Goal: Information Seeking & Learning: Compare options

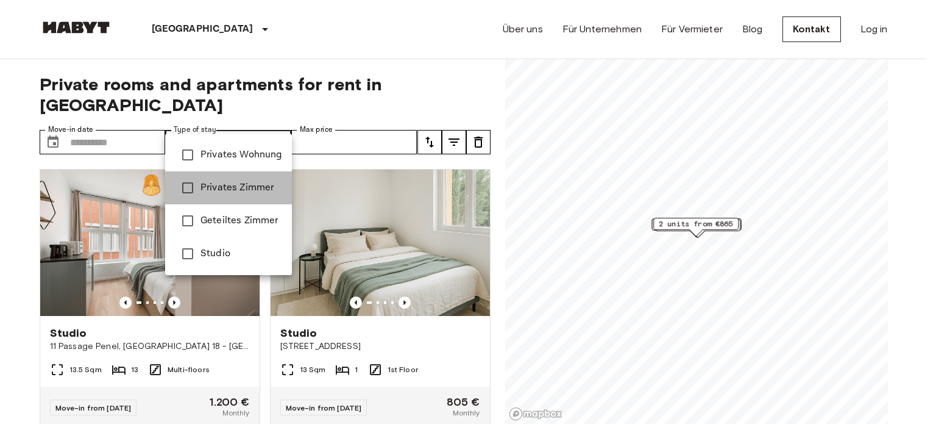
click at [239, 192] on span "Privates Zimmer" at bounding box center [242, 187] width 82 height 15
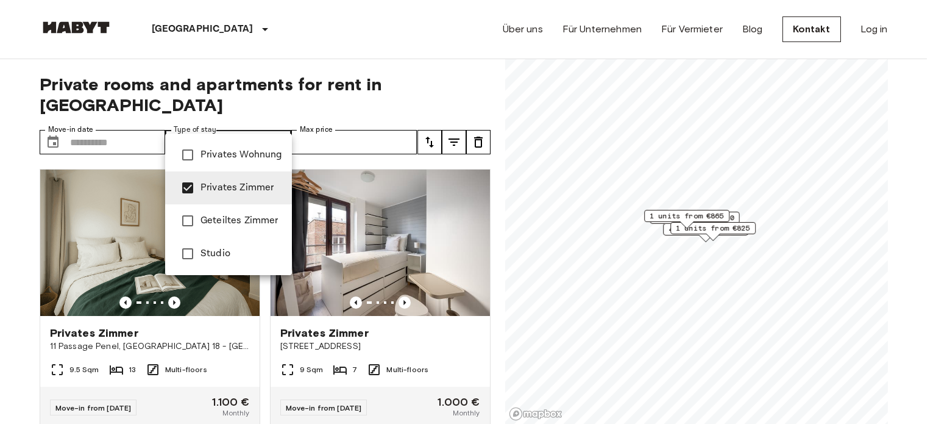
click at [238, 86] on div at bounding box center [468, 212] width 936 height 424
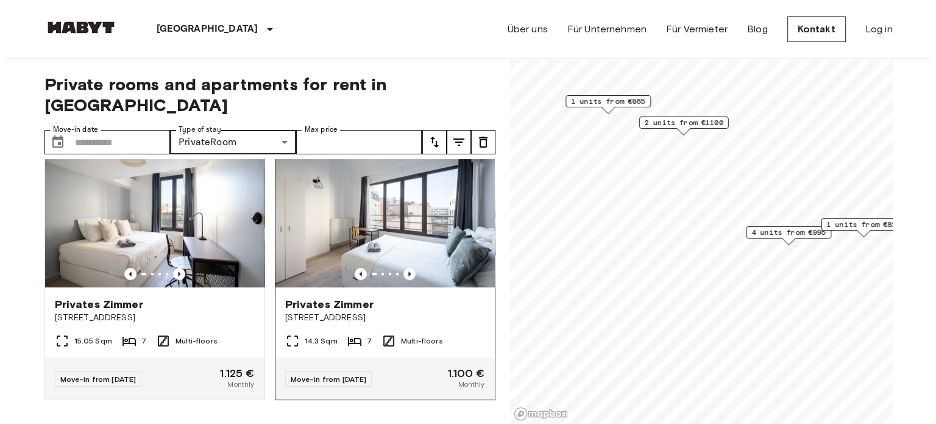
scroll to position [849, 0]
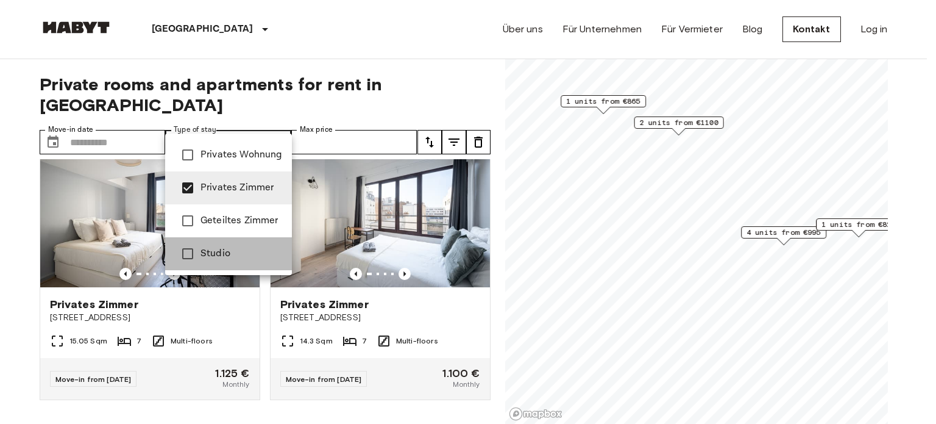
drag, startPoint x: 232, startPoint y: 257, endPoint x: 222, endPoint y: 193, distance: 64.7
click at [232, 256] on span "Studio" at bounding box center [242, 253] width 82 height 15
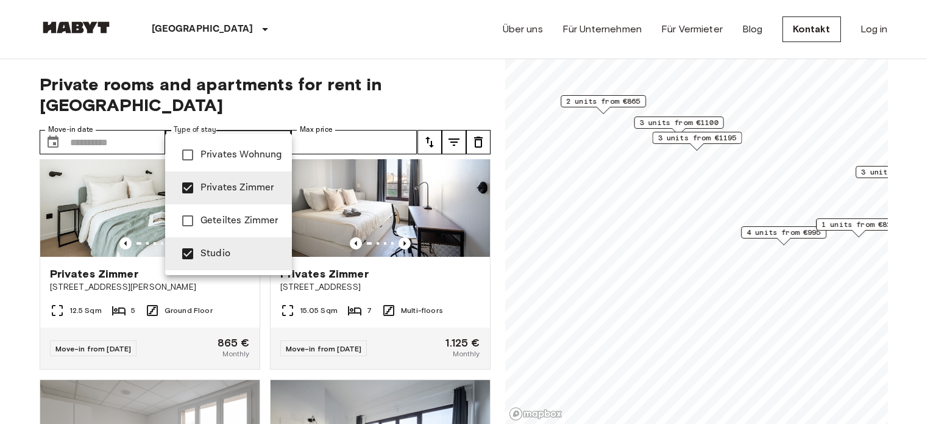
drag, startPoint x: 219, startPoint y: 179, endPoint x: 218, endPoint y: 165, distance: 14.1
click at [219, 179] on li "Privates Zimmer" at bounding box center [228, 187] width 127 height 33
type input "******"
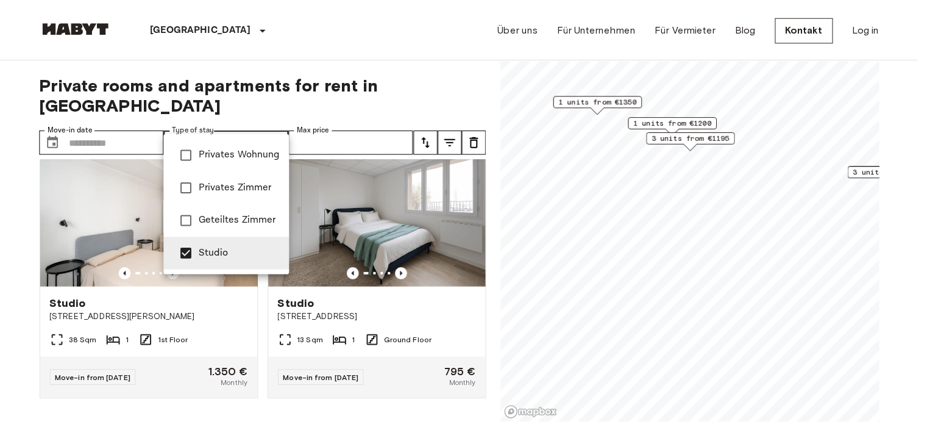
scroll to position [574, 0]
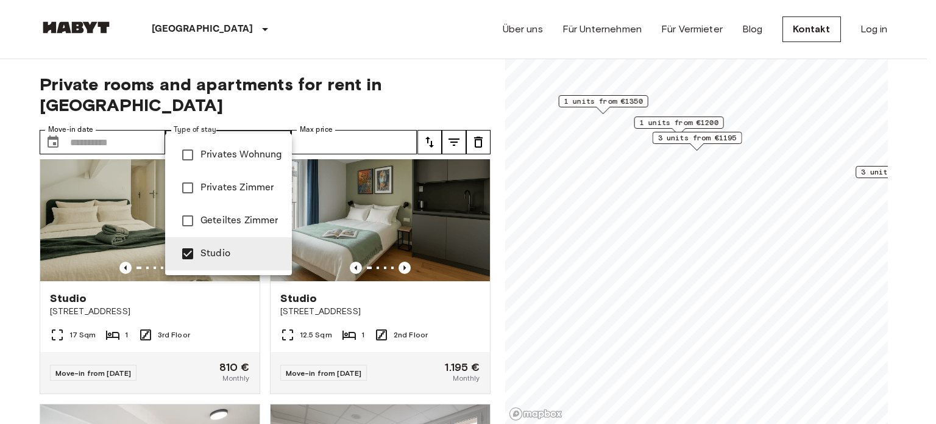
click at [202, 58] on div at bounding box center [468, 212] width 936 height 424
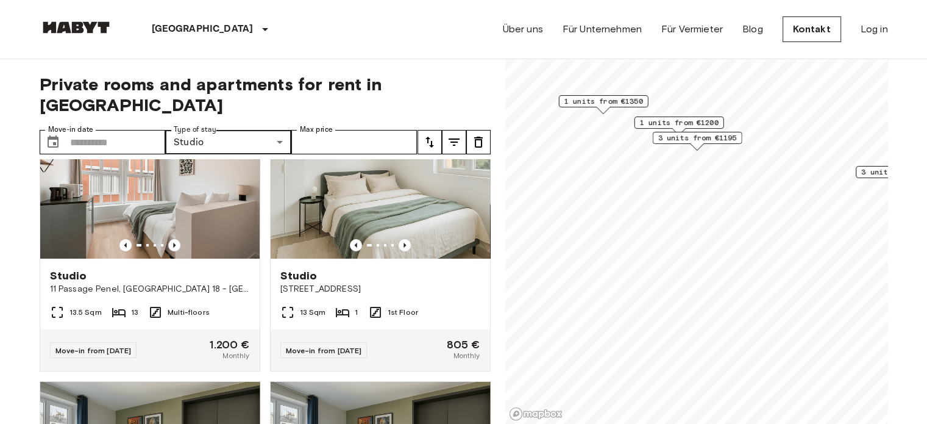
scroll to position [0, 0]
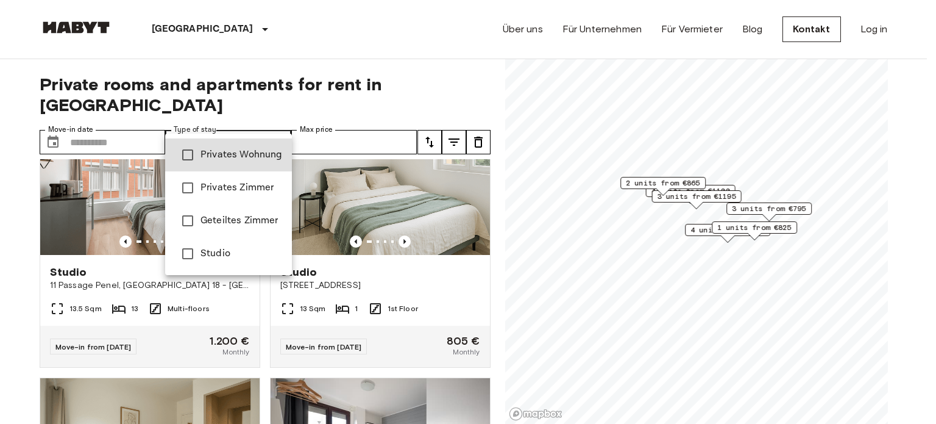
click at [261, 184] on span "Privates Zimmer" at bounding box center [242, 187] width 82 height 15
type input "**********"
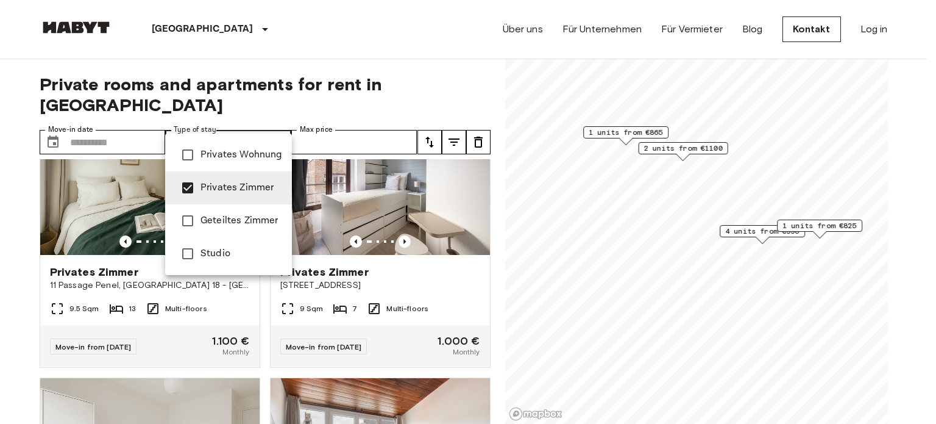
click at [254, 80] on div at bounding box center [468, 212] width 936 height 424
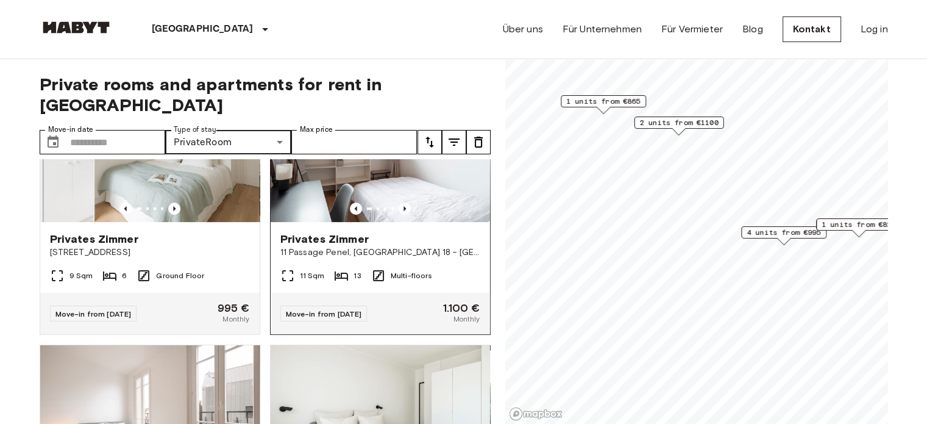
scroll to position [366, 0]
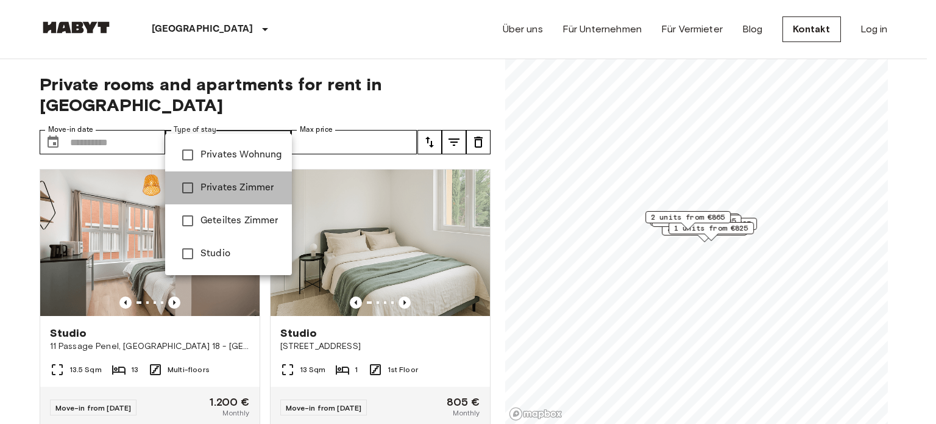
click at [230, 193] on span "Privates Zimmer" at bounding box center [242, 187] width 82 height 15
type input "**********"
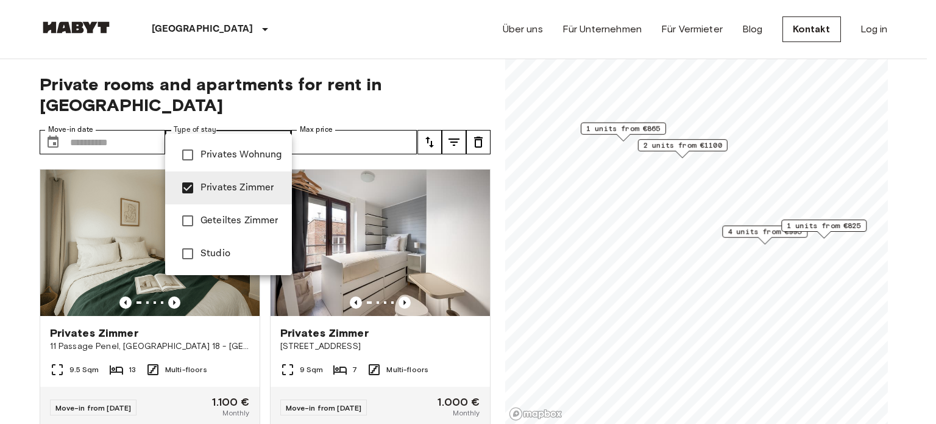
click at [236, 61] on div at bounding box center [468, 212] width 936 height 424
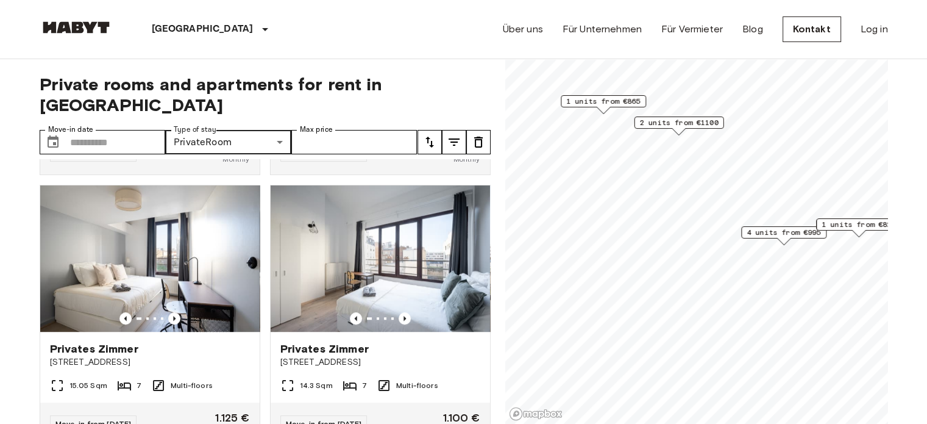
scroll to position [849, 0]
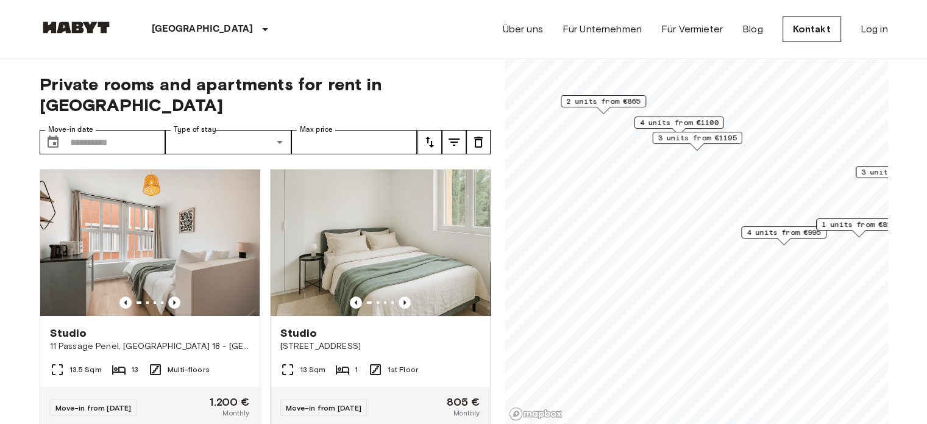
click at [252, 106] on div "Private rooms and apartments for rent in [GEOGRAPHIC_DATA] Move-in date ​ Move-…" at bounding box center [265, 241] width 451 height 365
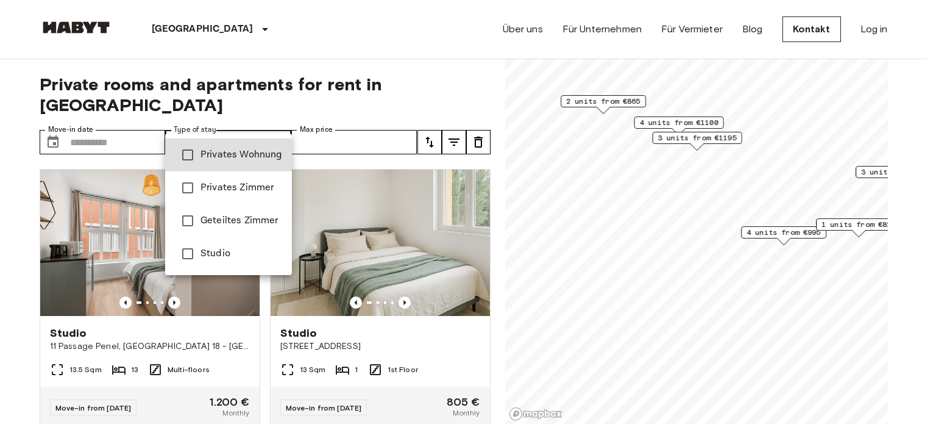
click at [240, 194] on span "Privates Zimmer" at bounding box center [242, 187] width 82 height 15
type input "**********"
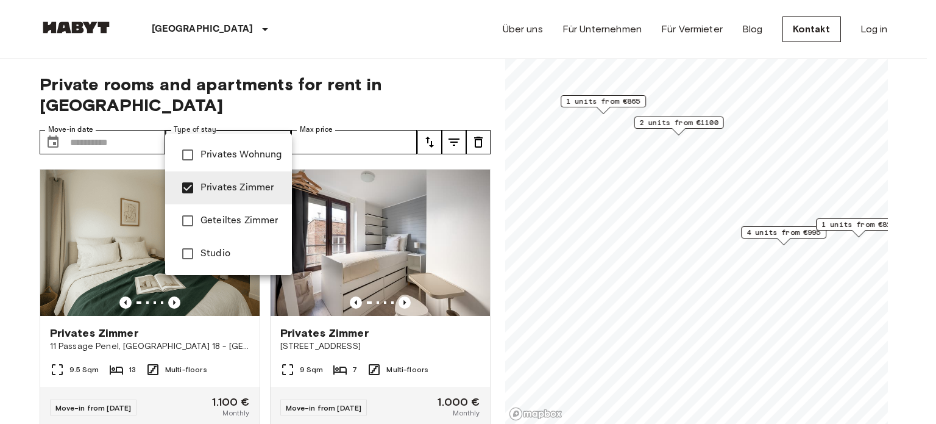
click at [263, 77] on div at bounding box center [468, 212] width 936 height 424
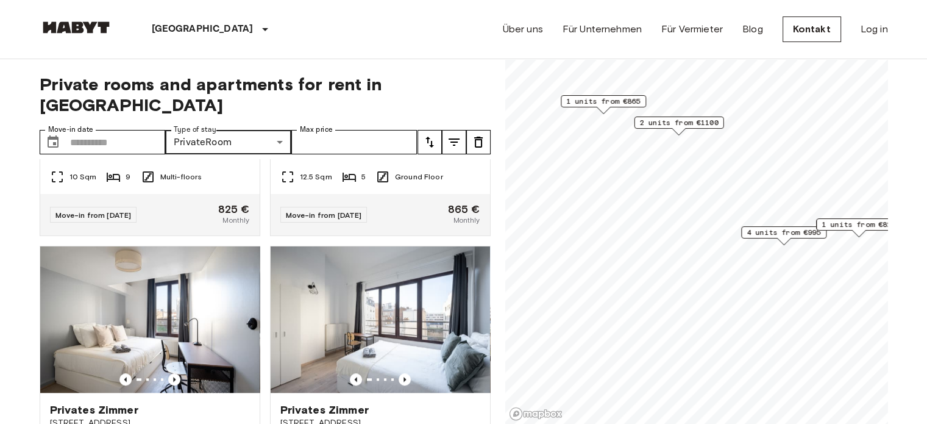
scroll to position [849, 0]
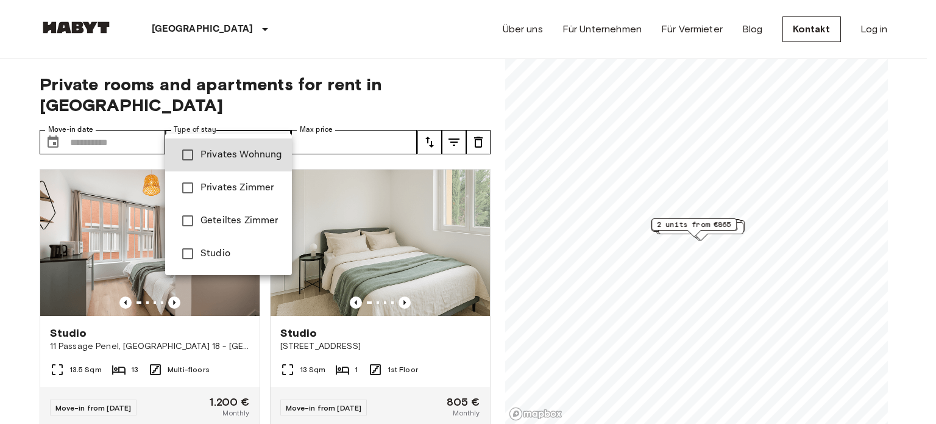
drag, startPoint x: 240, startPoint y: 189, endPoint x: 239, endPoint y: 117, distance: 71.9
click at [239, 189] on span "Privates Zimmer" at bounding box center [242, 187] width 82 height 15
type input "**********"
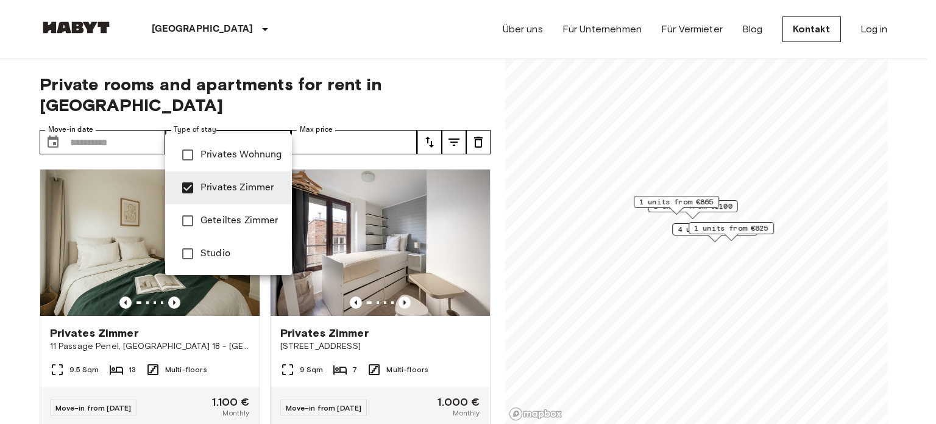
click at [251, 79] on div at bounding box center [468, 212] width 936 height 424
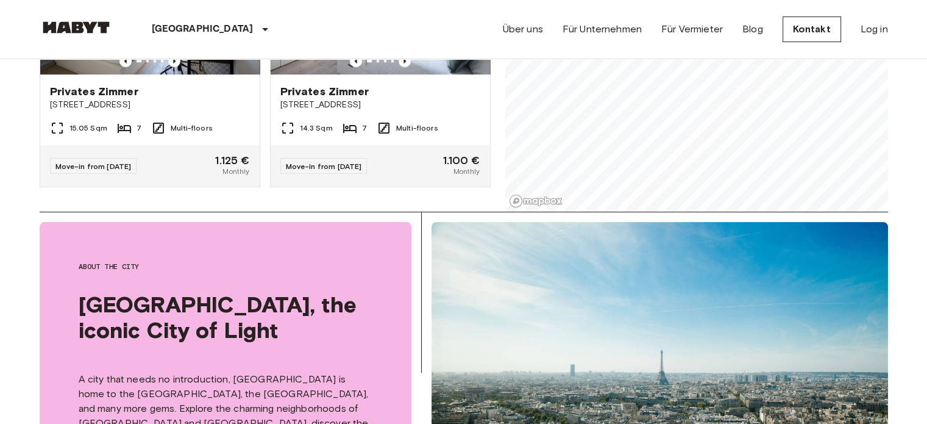
scroll to position [244, 0]
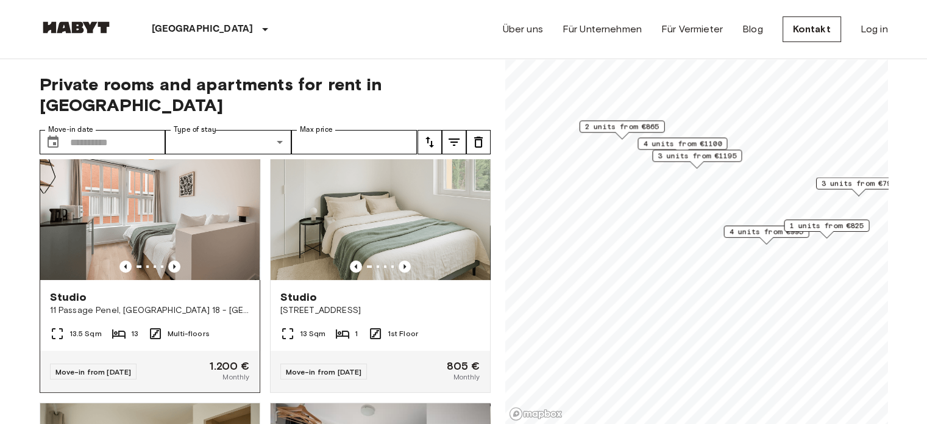
scroll to position [61, 0]
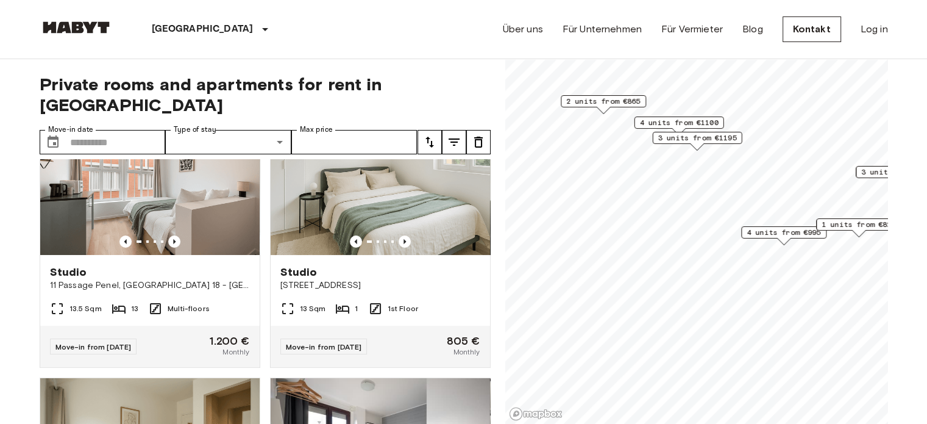
click at [190, 124] on label "Type of stay" at bounding box center [195, 129] width 43 height 10
click at [193, 124] on label "Type of stay" at bounding box center [195, 129] width 43 height 10
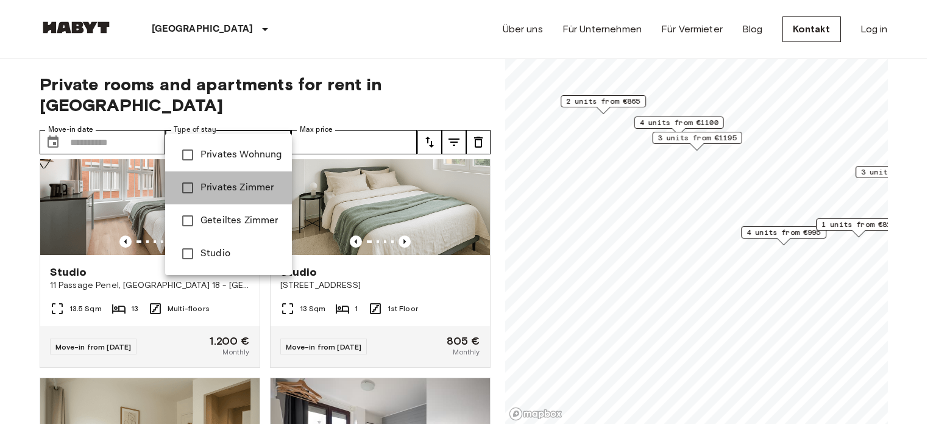
click at [221, 190] on span "Privates Zimmer" at bounding box center [242, 187] width 82 height 15
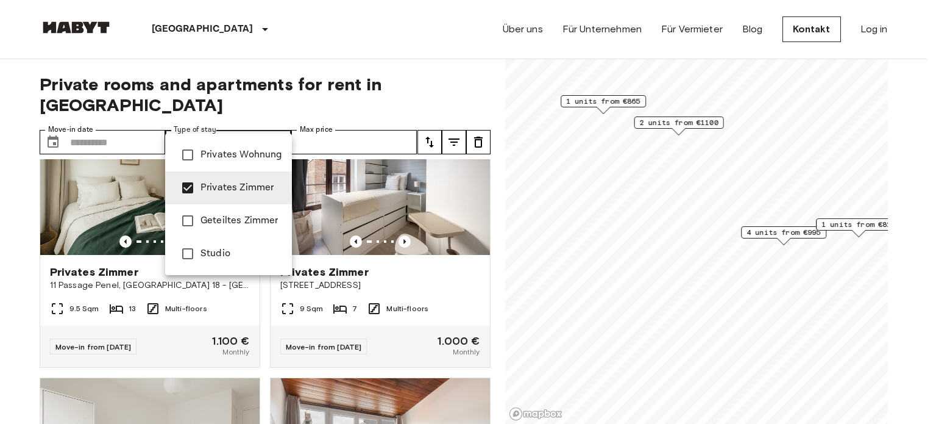
click at [251, 62] on div at bounding box center [468, 212] width 936 height 424
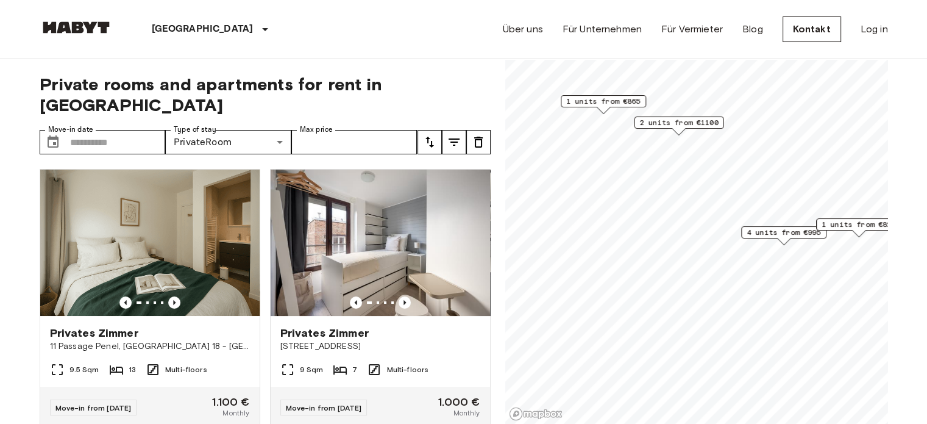
click at [204, 124] on label "Type of stay" at bounding box center [195, 129] width 43 height 10
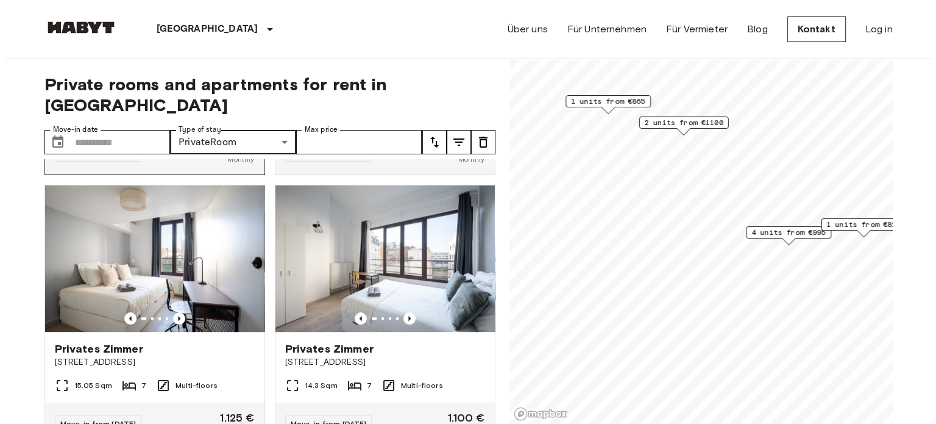
scroll to position [849, 0]
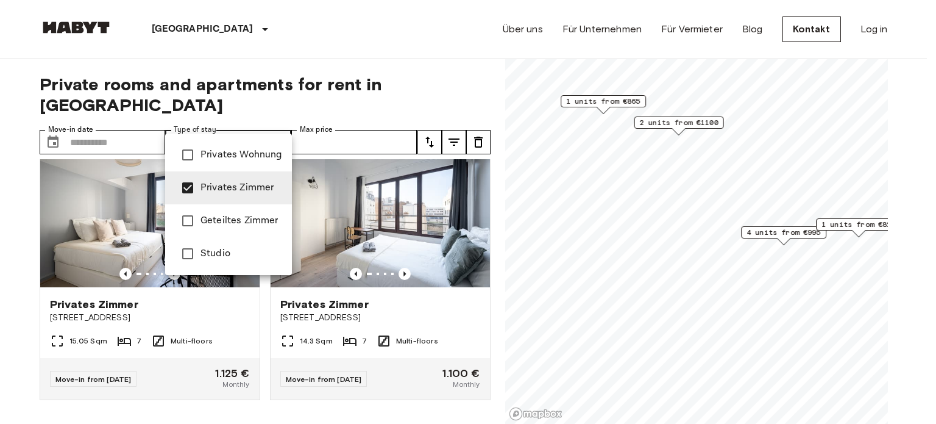
click at [233, 240] on li "Studio" at bounding box center [228, 253] width 127 height 33
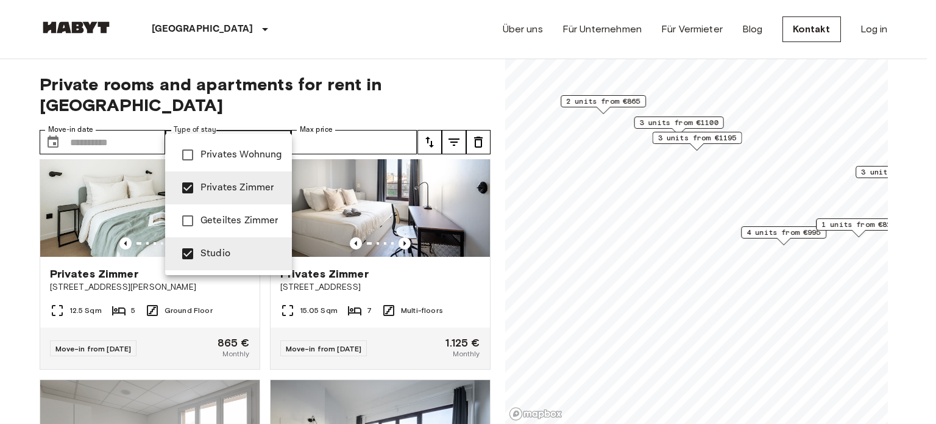
click at [233, 195] on li "Privates Zimmer" at bounding box center [228, 187] width 127 height 33
type input "******"
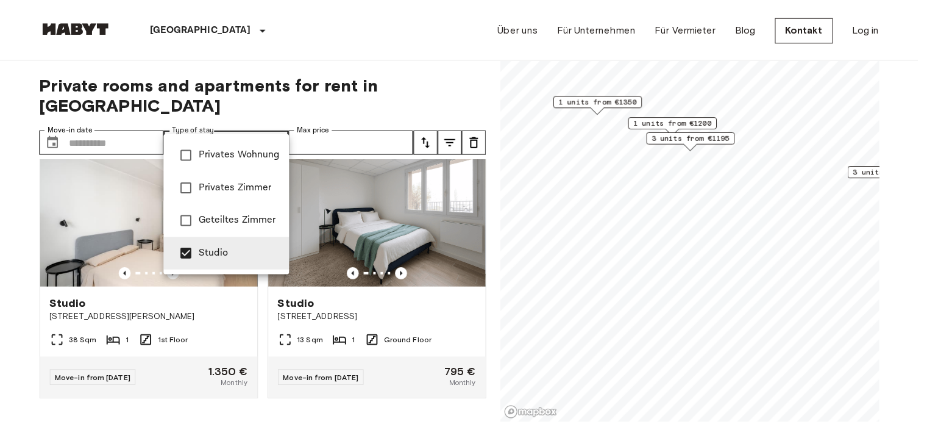
scroll to position [574, 0]
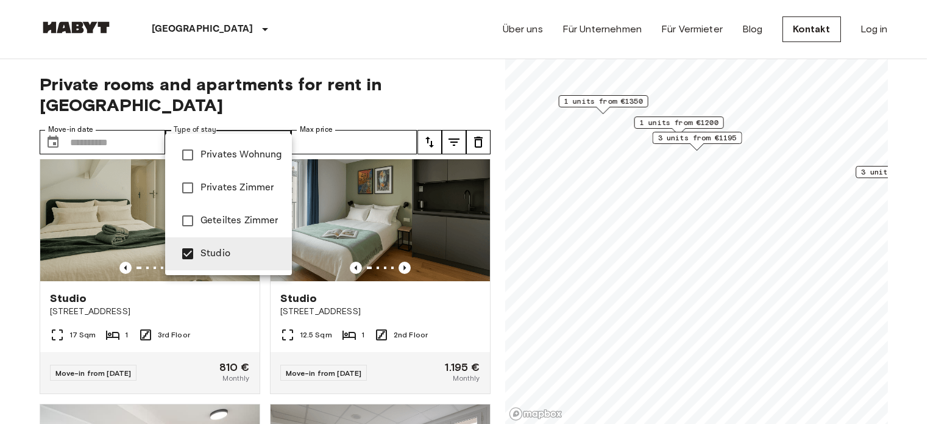
click at [255, 74] on div at bounding box center [468, 212] width 936 height 424
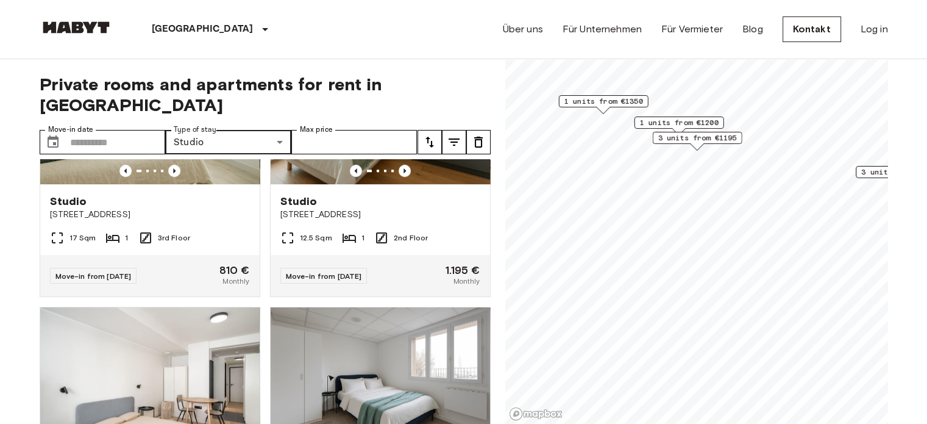
scroll to position [731, 0]
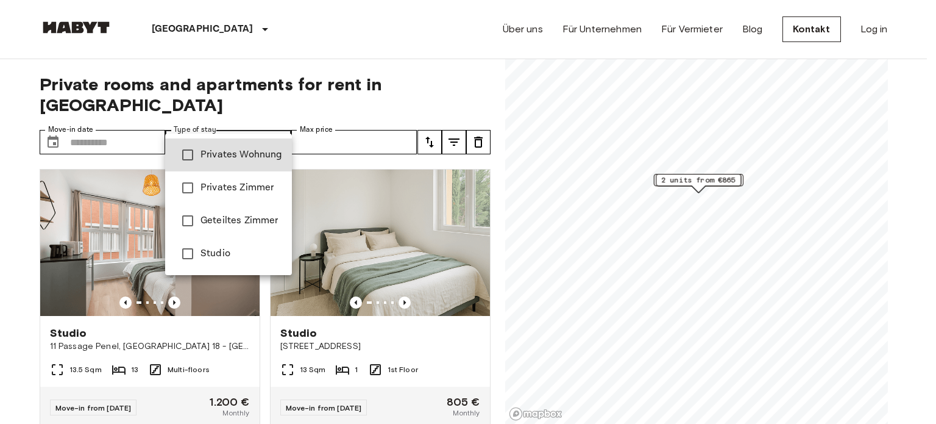
click at [223, 190] on span "Privates Zimmer" at bounding box center [242, 187] width 82 height 15
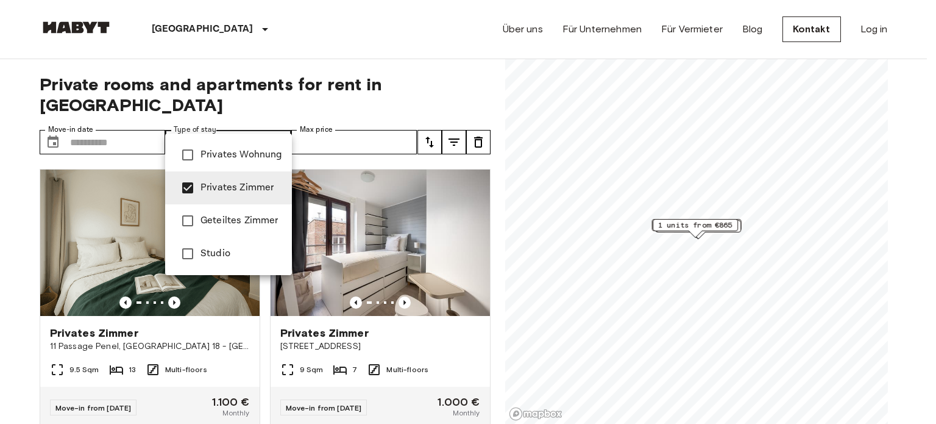
click at [240, 62] on div at bounding box center [468, 212] width 936 height 424
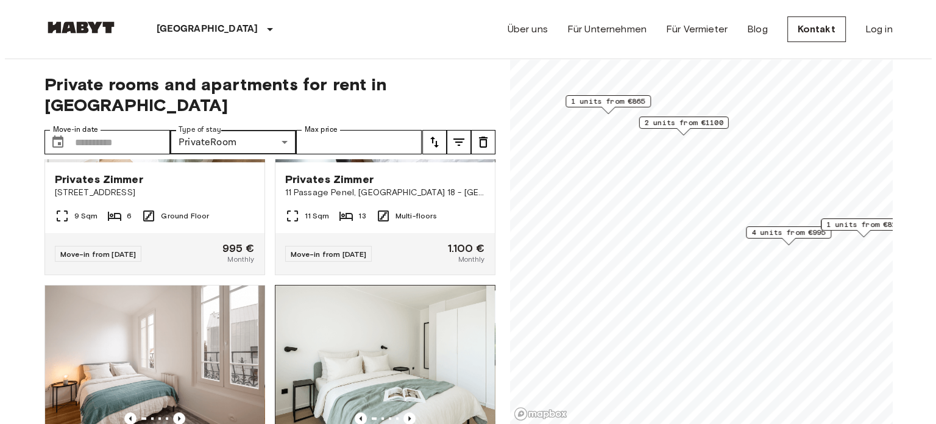
scroll to position [240, 0]
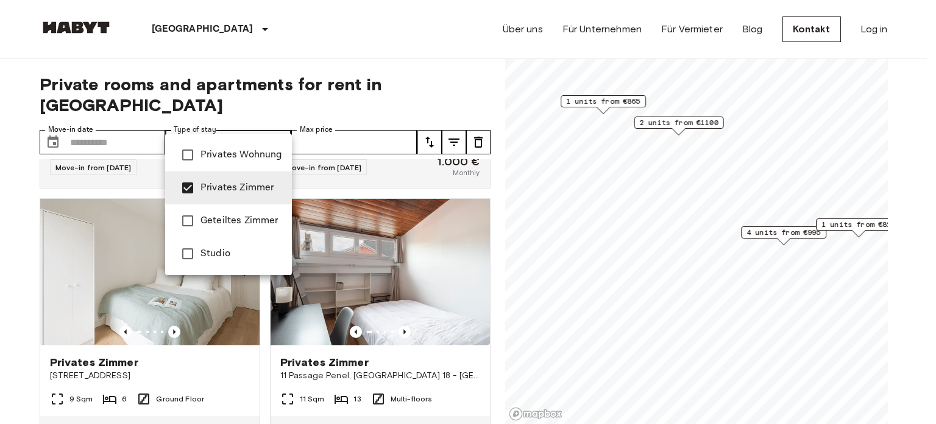
click at [227, 255] on span "Studio" at bounding box center [242, 253] width 82 height 15
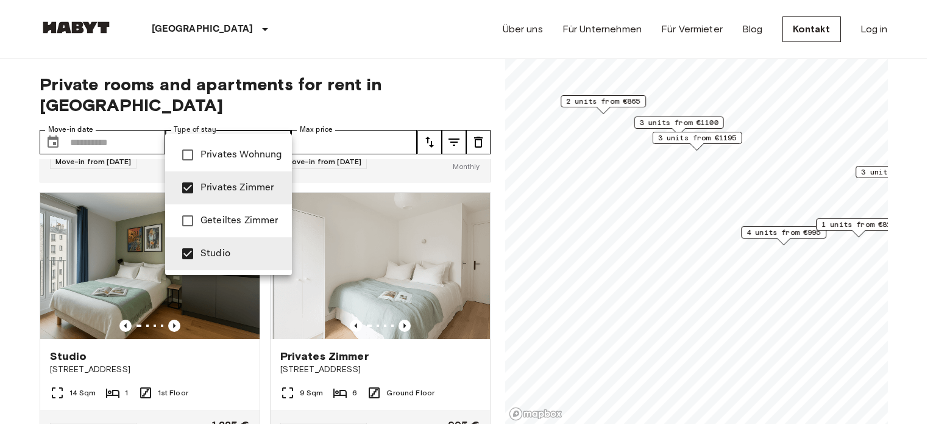
click at [231, 185] on span "Privates Zimmer" at bounding box center [242, 187] width 82 height 15
type input "******"
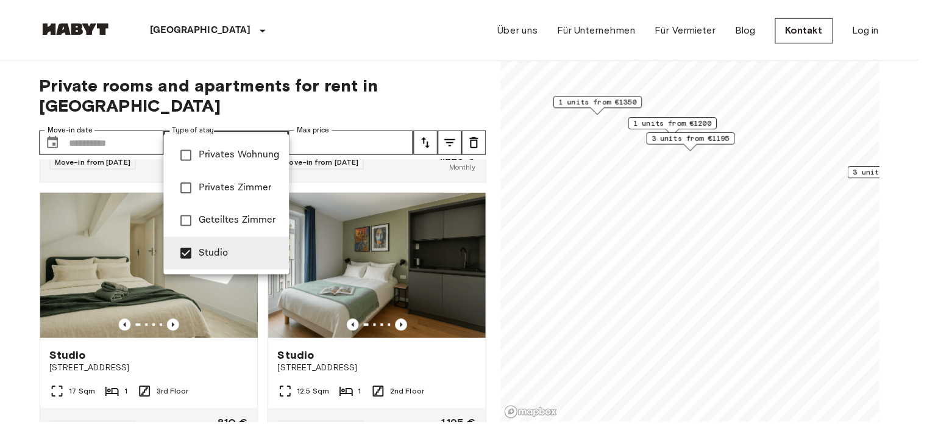
scroll to position [240, 0]
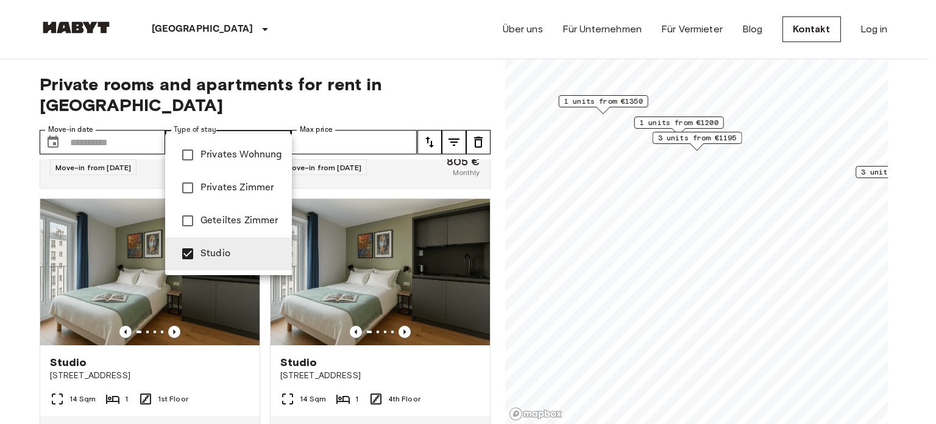
click at [257, 57] on div at bounding box center [468, 212] width 936 height 424
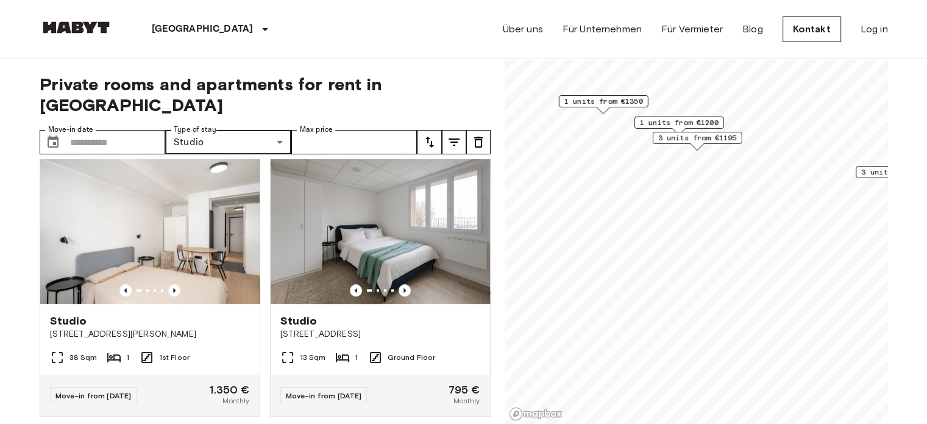
scroll to position [849, 0]
